Goal: Task Accomplishment & Management: Manage account settings

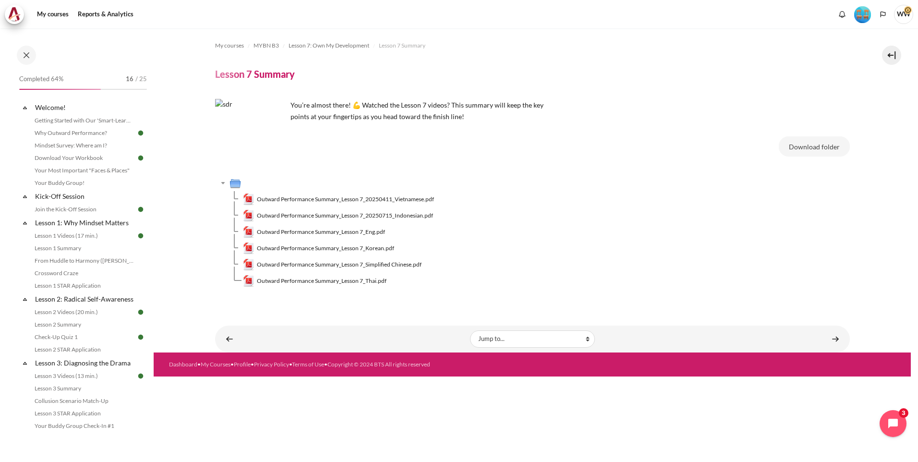
scroll to position [521, 0]
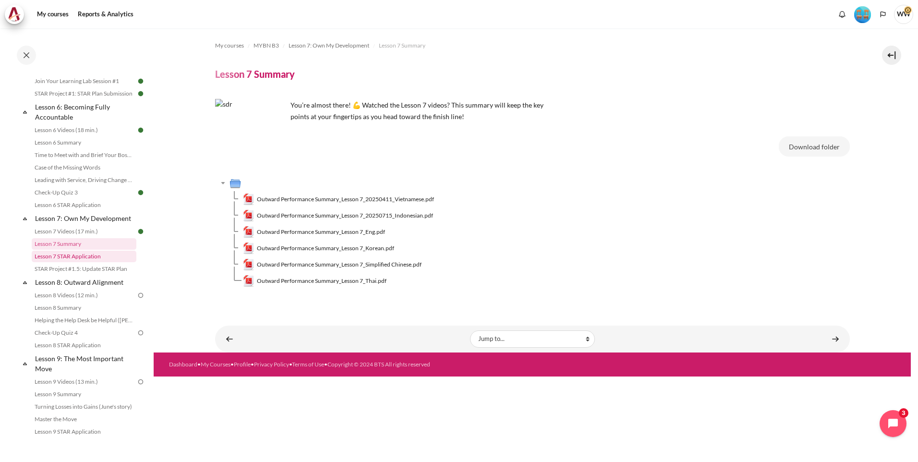
click at [88, 262] on link "Lesson 7 STAR Application" at bounding box center [84, 257] width 105 height 12
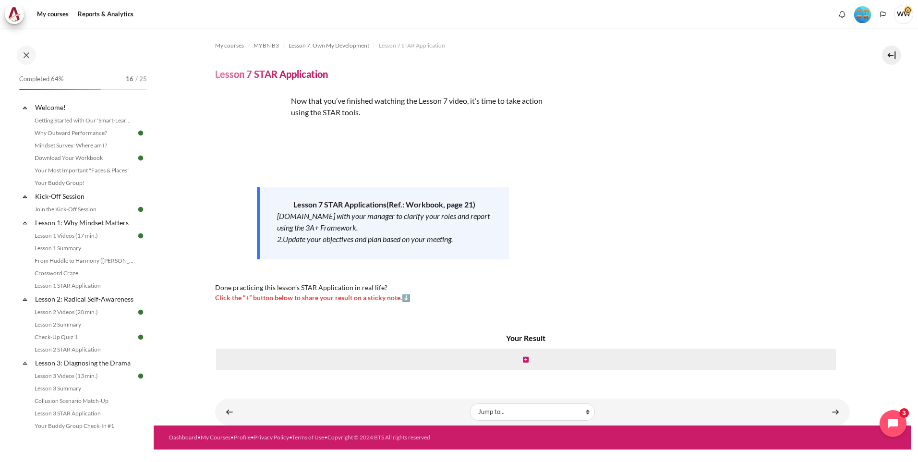
scroll to position [534, 0]
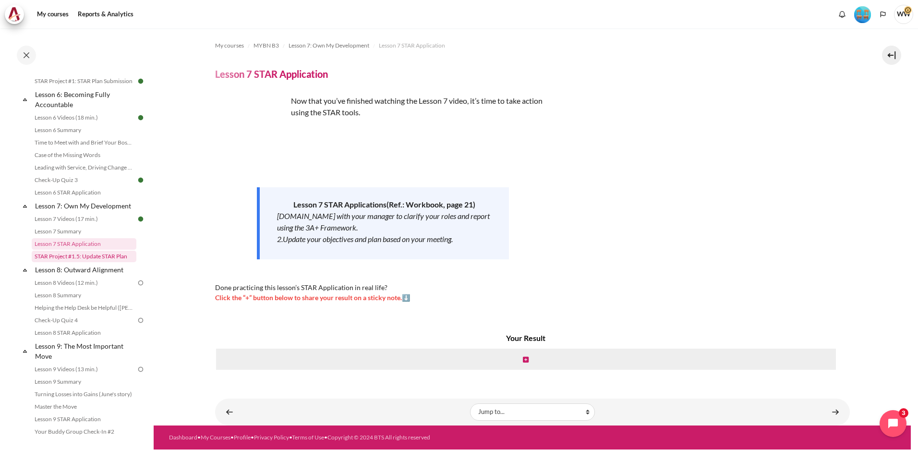
click at [75, 262] on link "STAR Project #1.5: Update STAR Plan" at bounding box center [84, 257] width 105 height 12
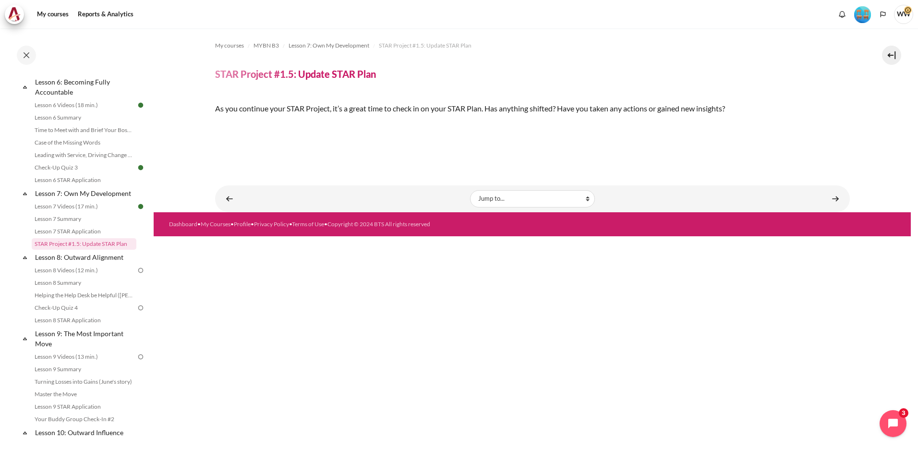
click at [215, 125] on img "Content" at bounding box center [215, 125] width 0 height 0
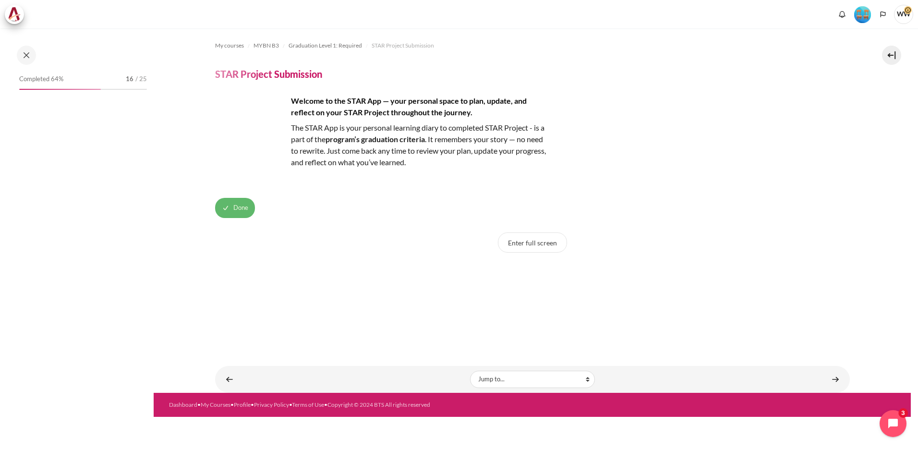
click at [245, 203] on button "Done" at bounding box center [235, 208] width 40 height 20
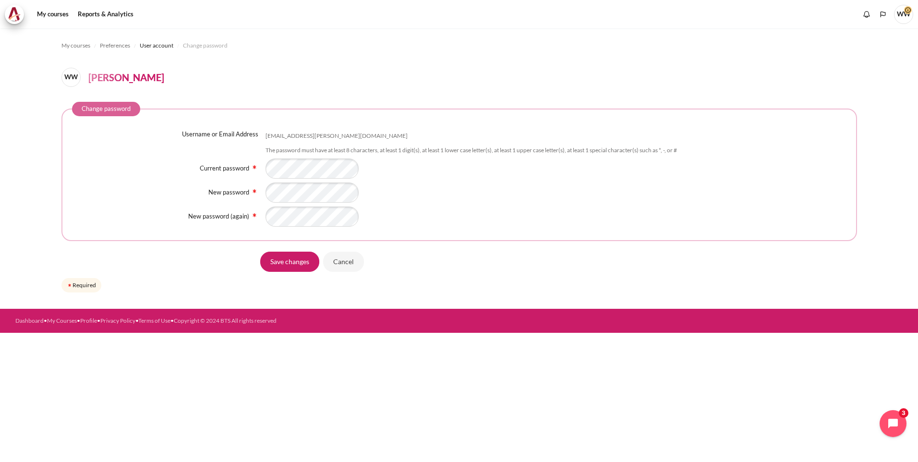
click at [434, 186] on div "Content" at bounding box center [555, 192] width 581 height 20
click at [480, 204] on div "Username or Email Address wai.leong@zuelligpharma.com The password must have at…" at bounding box center [459, 178] width 774 height 97
click at [311, 261] on input "Save changes" at bounding box center [289, 262] width 59 height 20
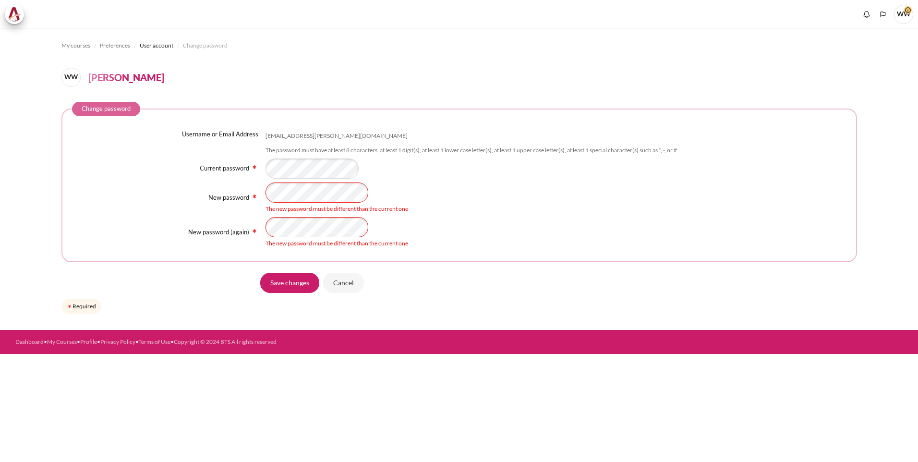
click at [228, 184] on div "New password The new password must be different than the current one" at bounding box center [459, 197] width 774 height 31
click at [552, 256] on fieldset "Change password Username or Email Address [EMAIL_ADDRESS][PERSON_NAME][DOMAIN_N…" at bounding box center [458, 182] width 795 height 160
click at [246, 224] on div "New password (again) The new password must be different than the current one" at bounding box center [459, 232] width 774 height 31
click at [436, 182] on div "The new password must be different than the current one" at bounding box center [555, 197] width 581 height 31
click at [297, 282] on input "Save changes" at bounding box center [289, 283] width 59 height 20
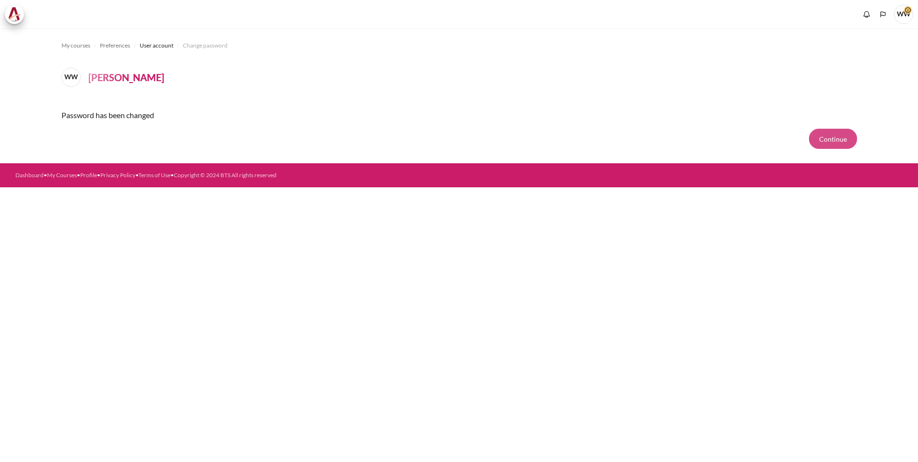
click at [829, 138] on button "Continue" at bounding box center [833, 139] width 48 height 20
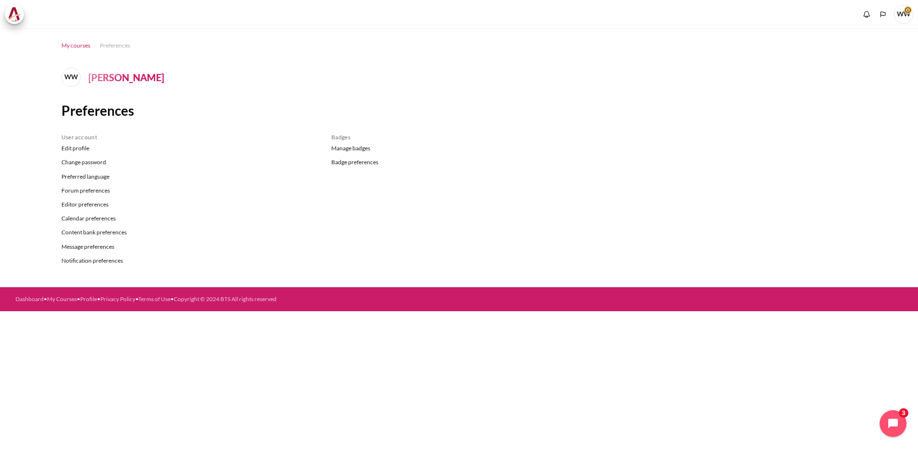
click at [75, 46] on span "My courses" at bounding box center [75, 45] width 29 height 9
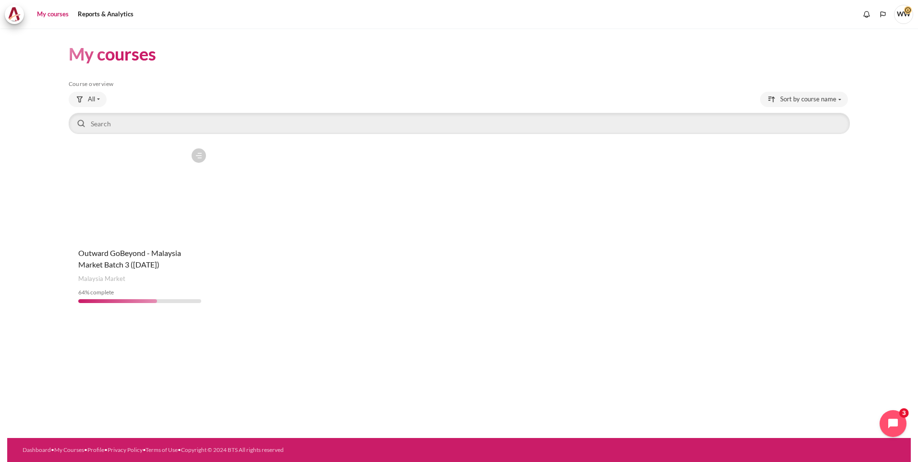
click at [155, 223] on figure "Content" at bounding box center [140, 192] width 143 height 96
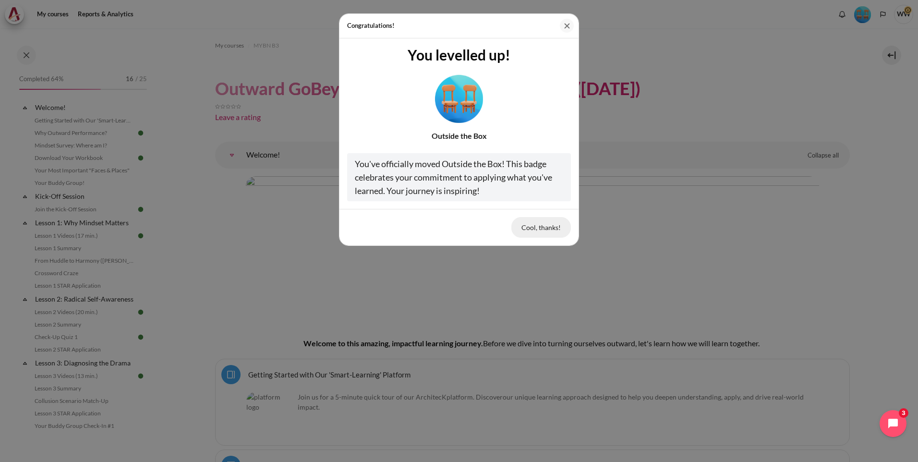
drag, startPoint x: 570, startPoint y: 26, endPoint x: 547, endPoint y: 230, distance: 204.8
click at [556, 272] on div "Congratulations! You levelled up! Outside the Box You've officially moved Outsi…" at bounding box center [459, 231] width 918 height 462
click at [545, 223] on button "Cool, thanks!" at bounding box center [541, 227] width 60 height 20
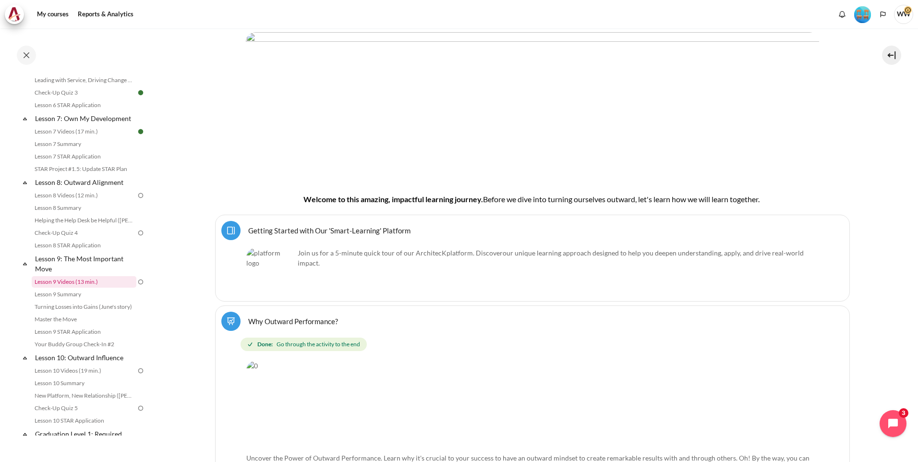
scroll to position [624, 0]
click at [114, 186] on link "Lesson 8: Outward Alignment" at bounding box center [85, 179] width 103 height 13
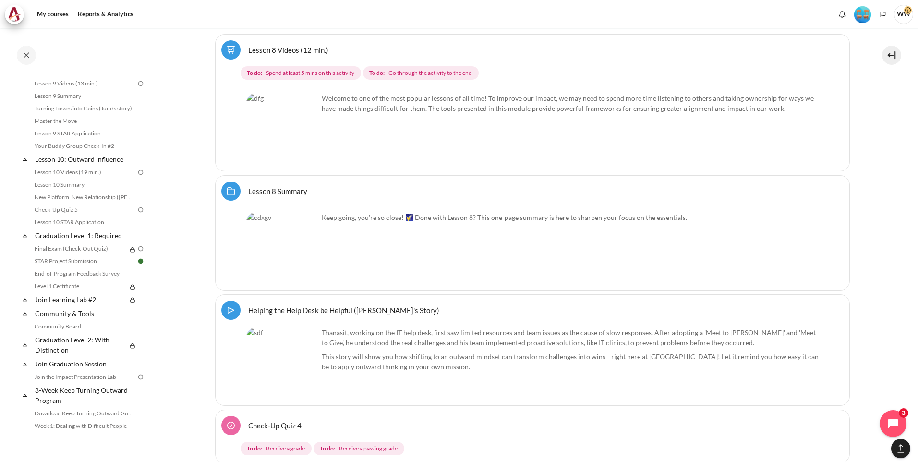
scroll to position [823, 0]
